Goal: Transaction & Acquisition: Purchase product/service

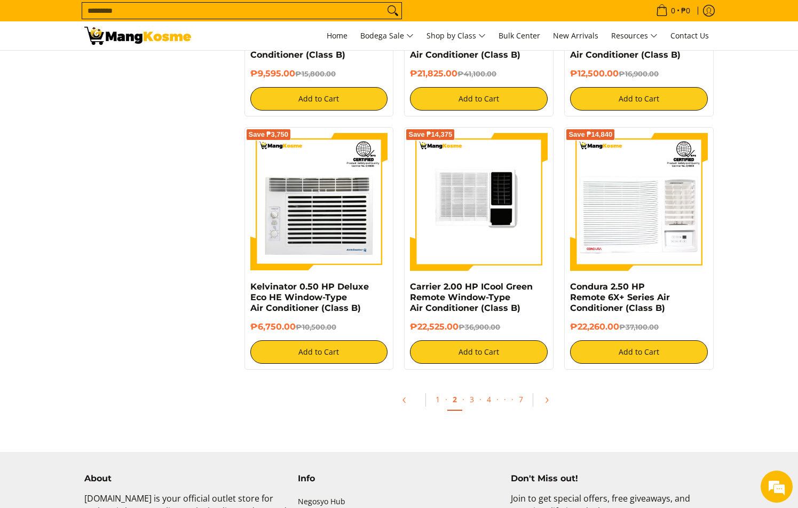
scroll to position [1976, 0]
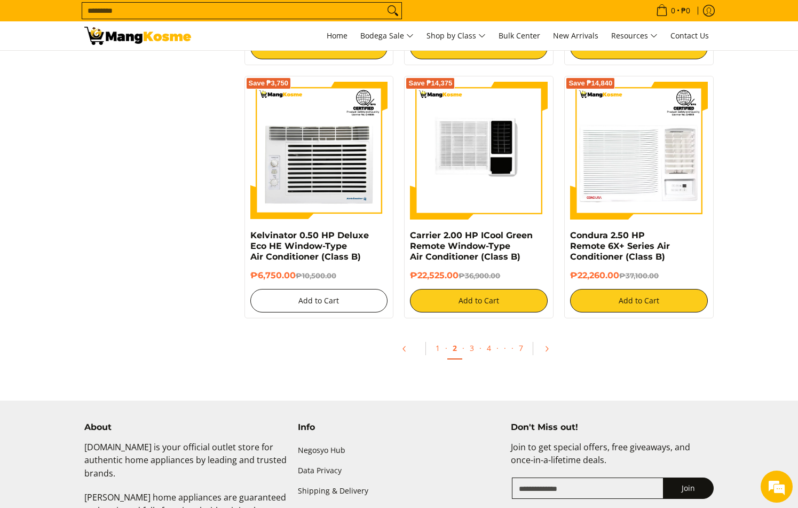
click at [312, 305] on button "Add to Cart" at bounding box center [319, 300] width 138 height 23
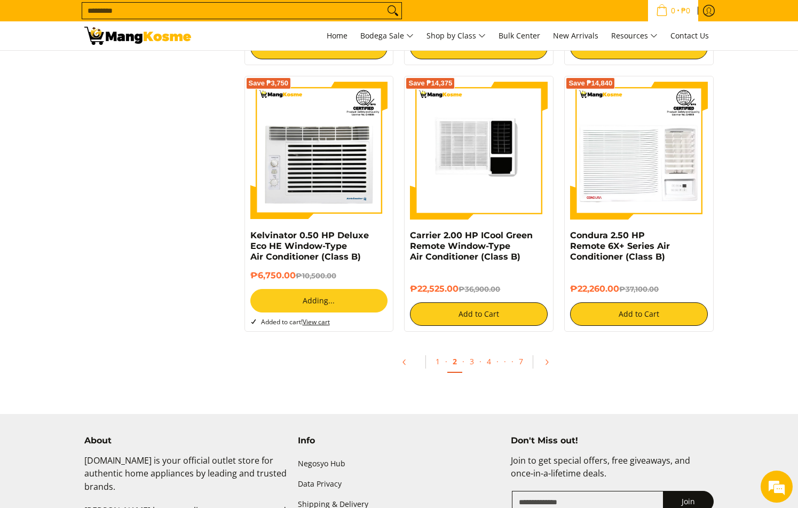
scroll to position [1946, 0]
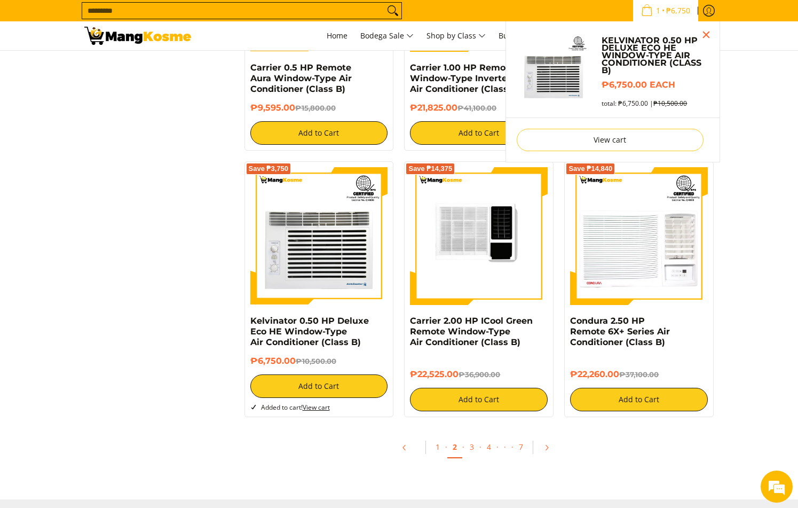
scroll to position [1922, 0]
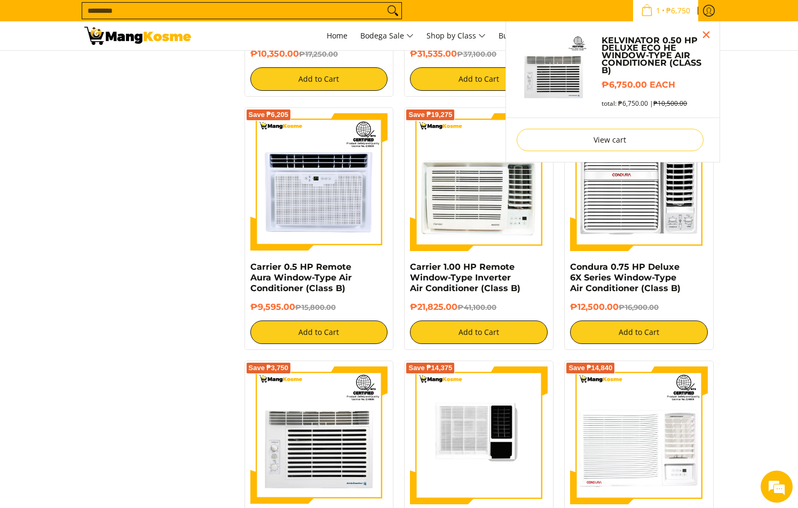
scroll to position [1678, 0]
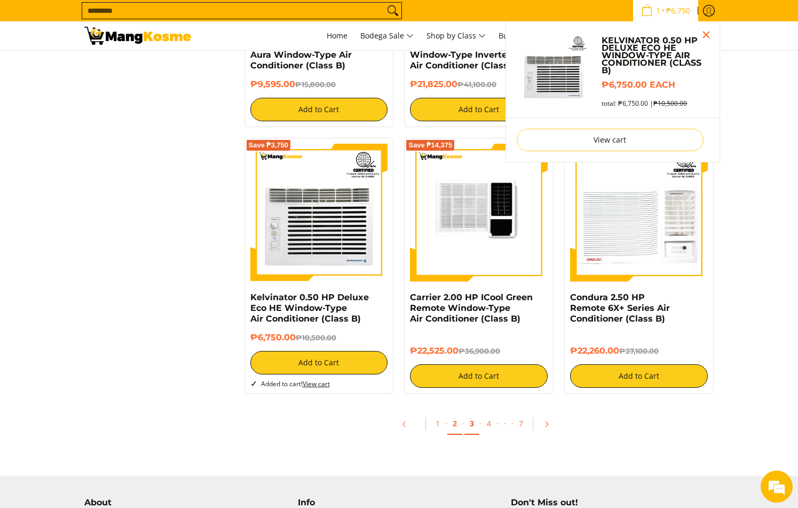
click at [474, 421] on div "1 · 2 · 3 · 4 · · · 7" at bounding box center [479, 429] width 481 height 50
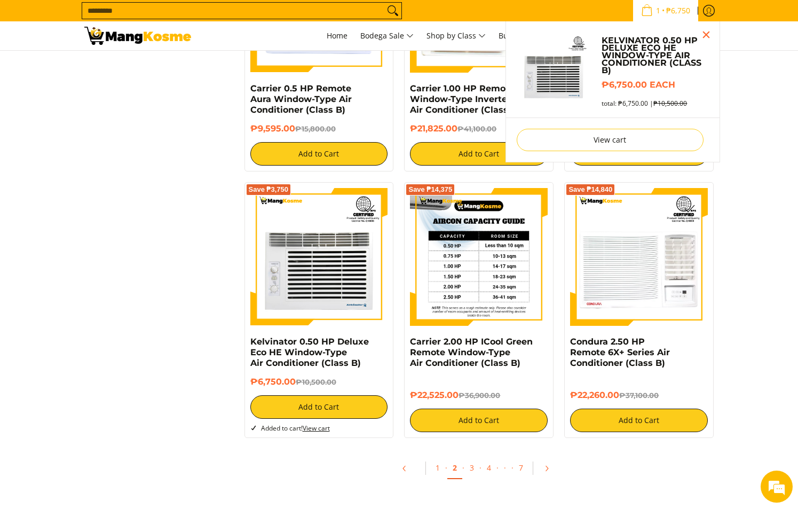
scroll to position [1883, 0]
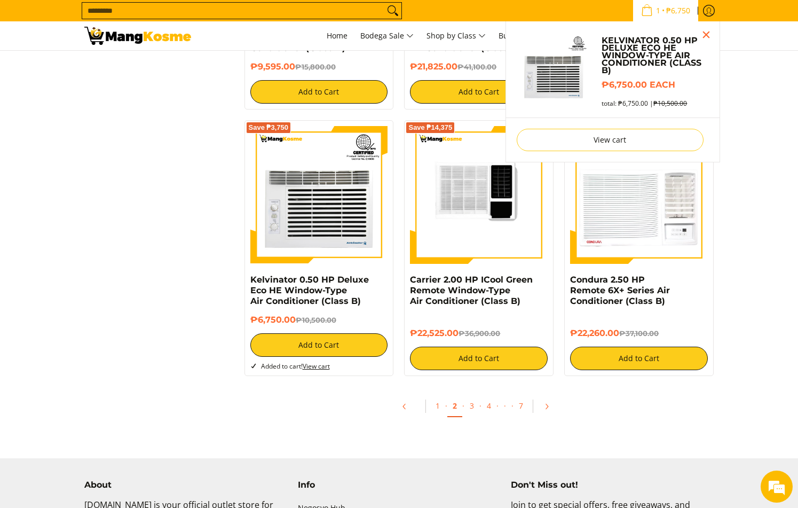
scroll to position [1959, 0]
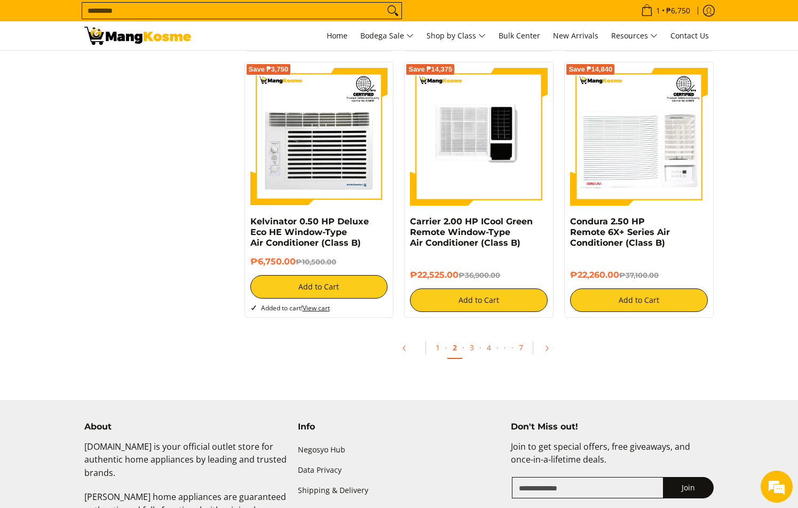
scroll to position [2088, 0]
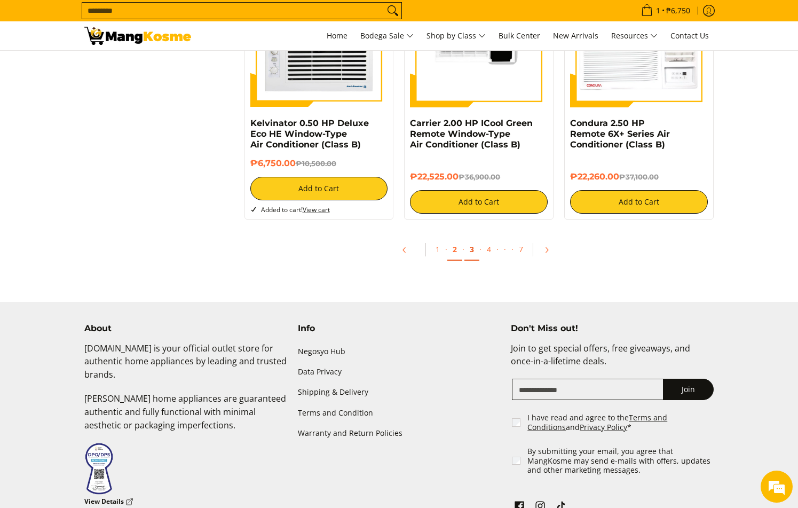
click at [470, 256] on link "3" at bounding box center [472, 250] width 15 height 22
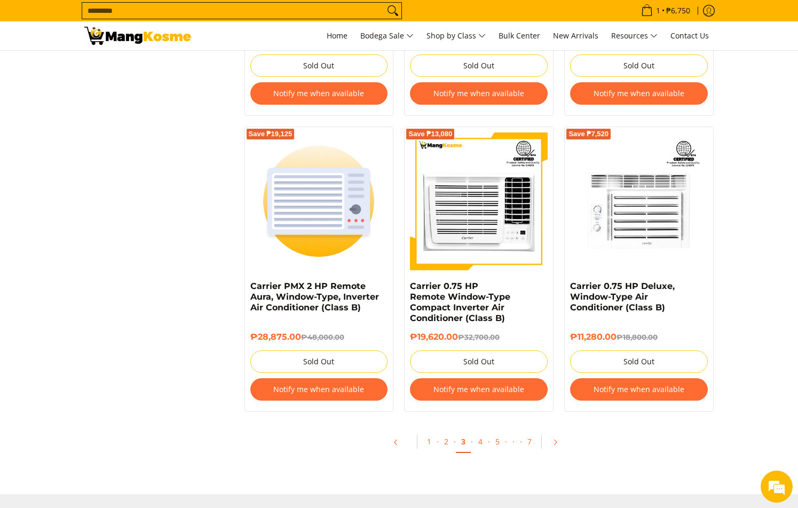
scroll to position [2136, 0]
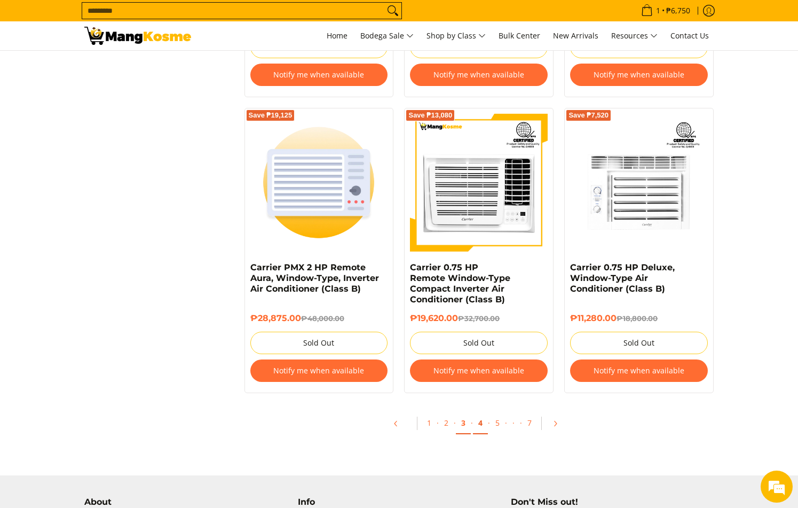
click at [479, 424] on link "4" at bounding box center [480, 423] width 15 height 22
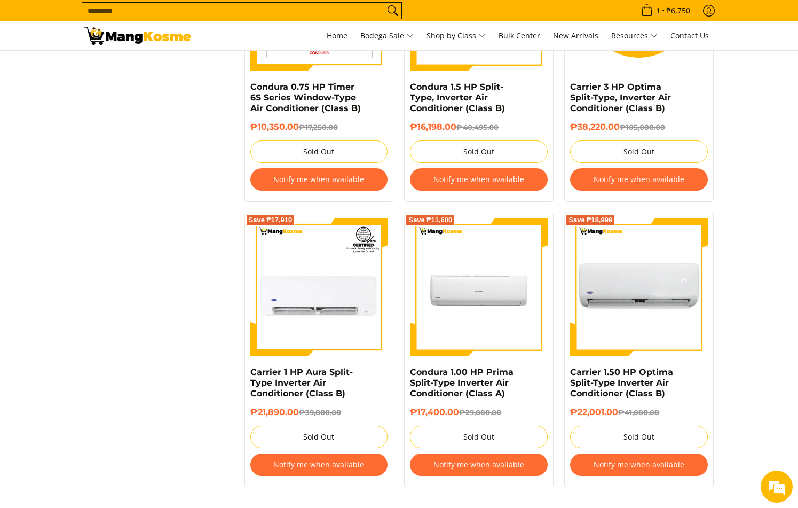
scroll to position [2082, 0]
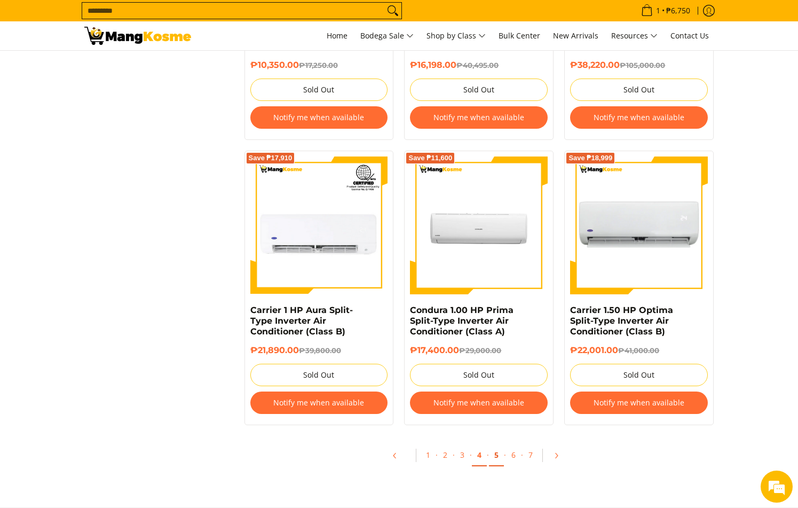
click at [496, 457] on link "5" at bounding box center [496, 455] width 15 height 22
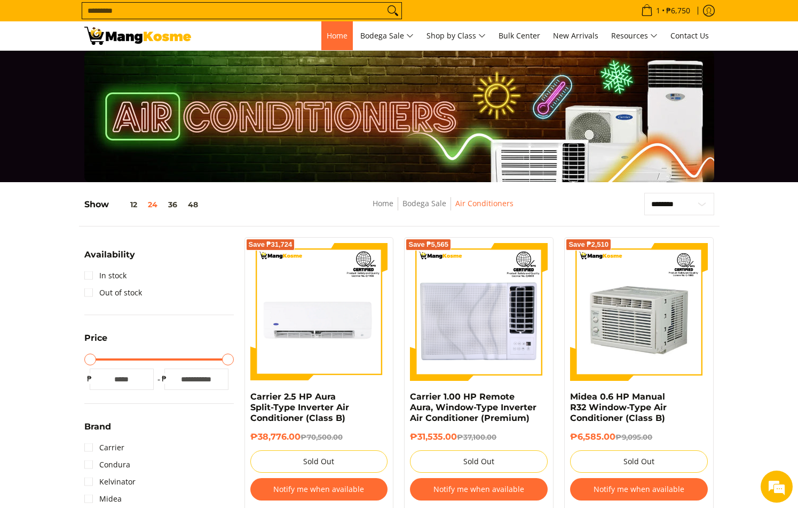
click at [322, 29] on link "Home" at bounding box center [337, 35] width 32 height 29
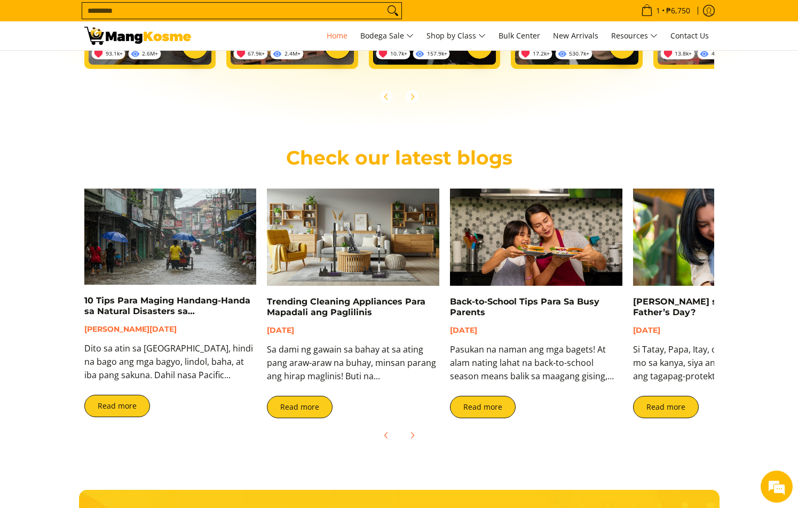
scroll to position [1979, 0]
